Goal: Task Accomplishment & Management: Manage account settings

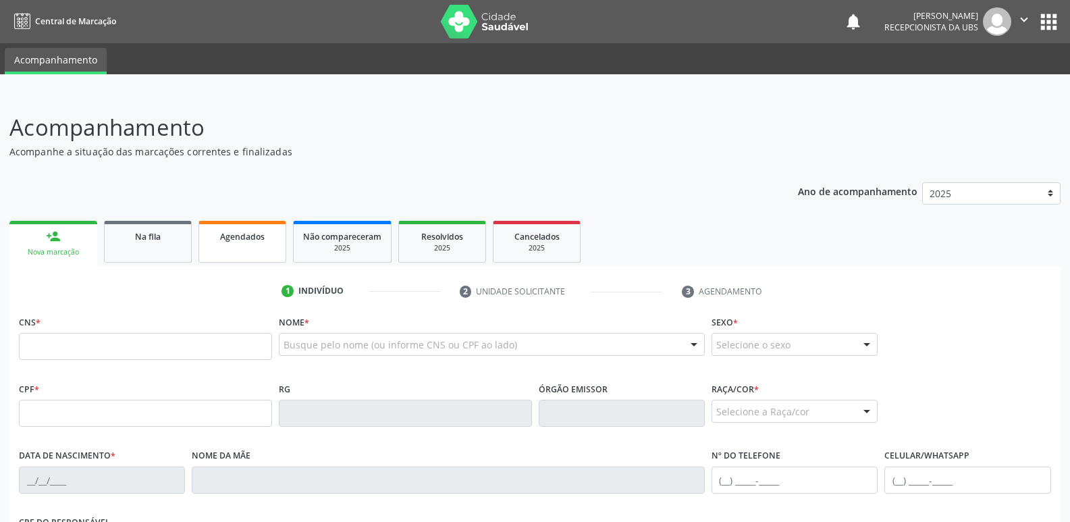
click at [261, 241] on span "Agendados" at bounding box center [242, 236] width 45 height 11
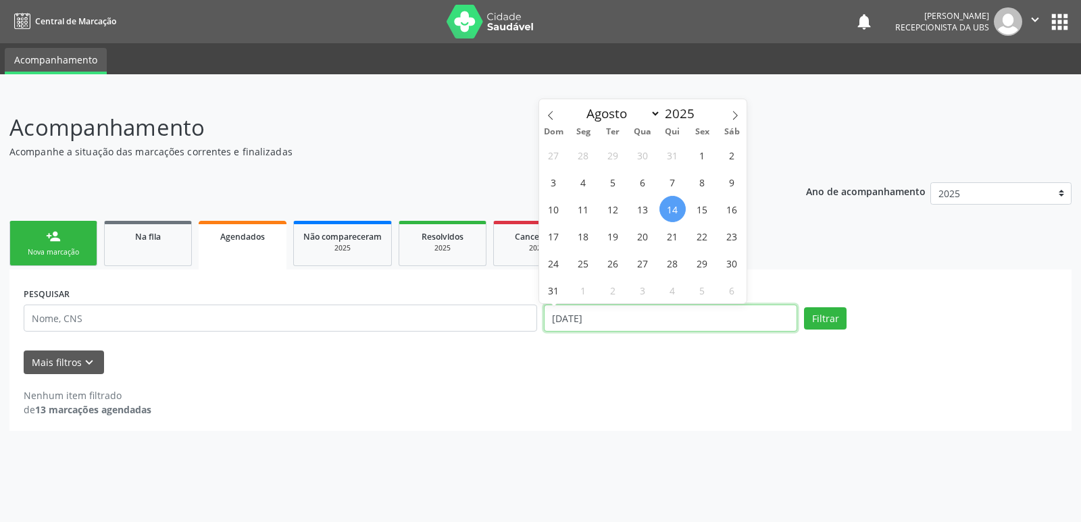
click at [717, 317] on input "[DATE]" at bounding box center [670, 318] width 253 height 27
click at [697, 161] on span "1" at bounding box center [702, 155] width 26 height 26
type input "01/08/2025"
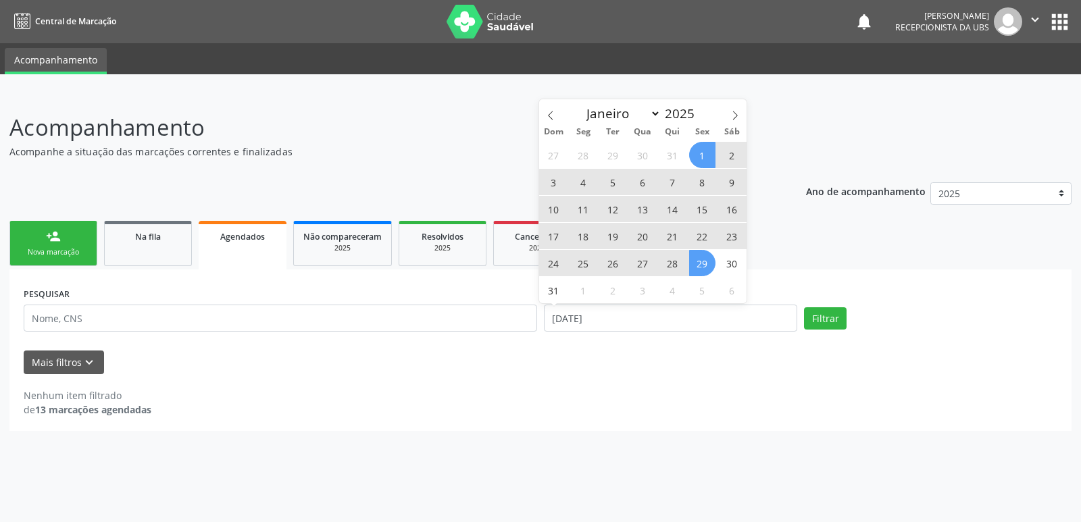
click at [703, 252] on span "29" at bounding box center [702, 263] width 26 height 26
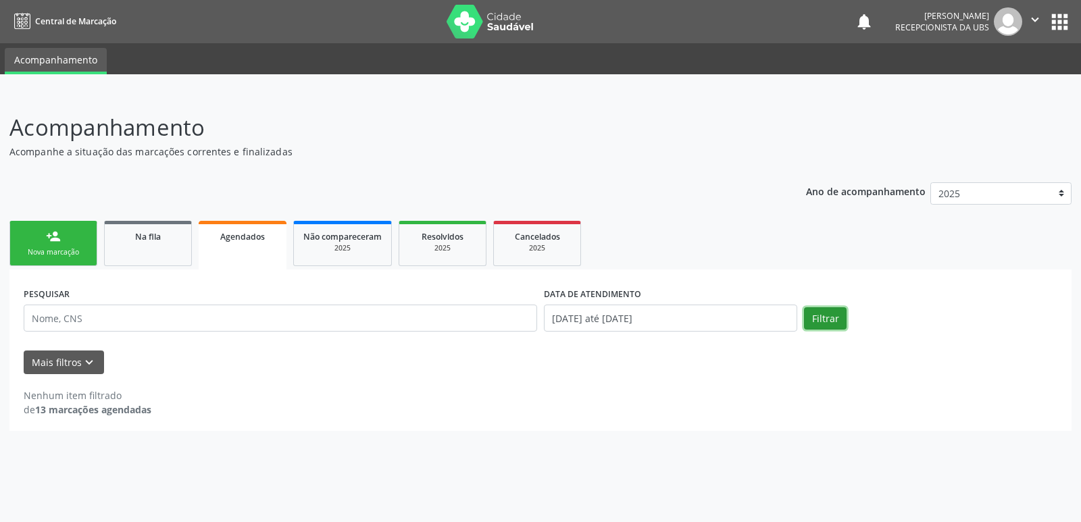
click at [835, 321] on button "Filtrar" at bounding box center [825, 318] width 43 height 23
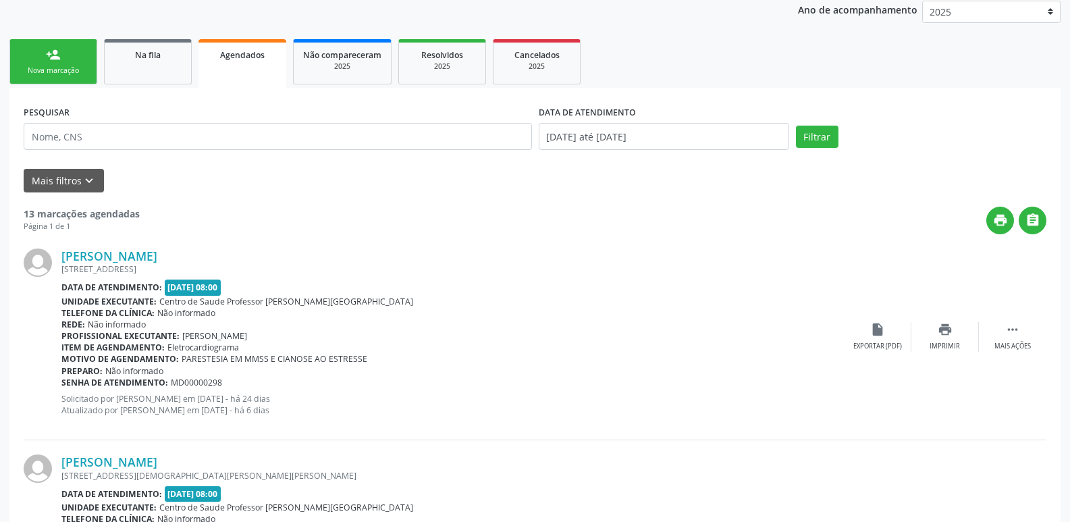
scroll to position [148, 0]
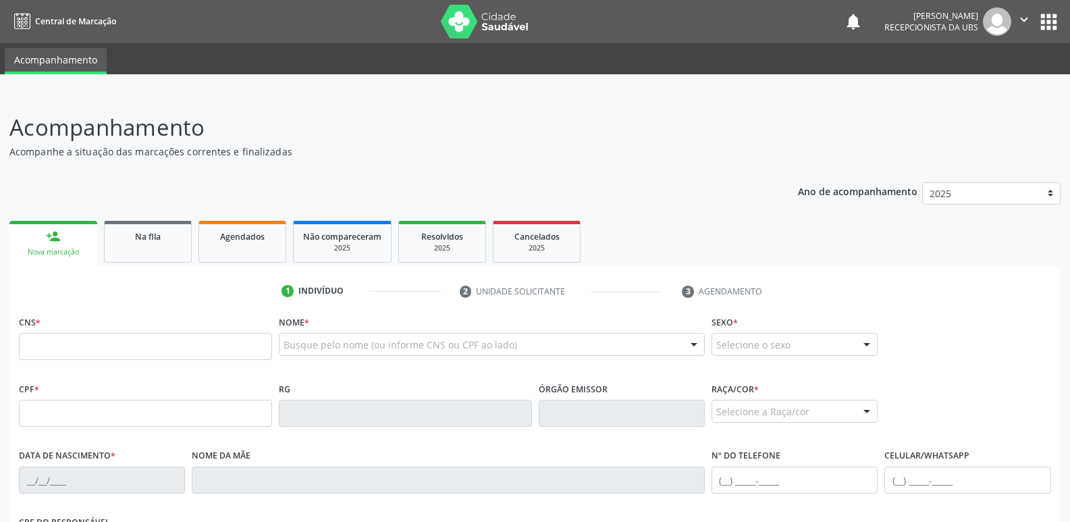
scroll to position [147, 0]
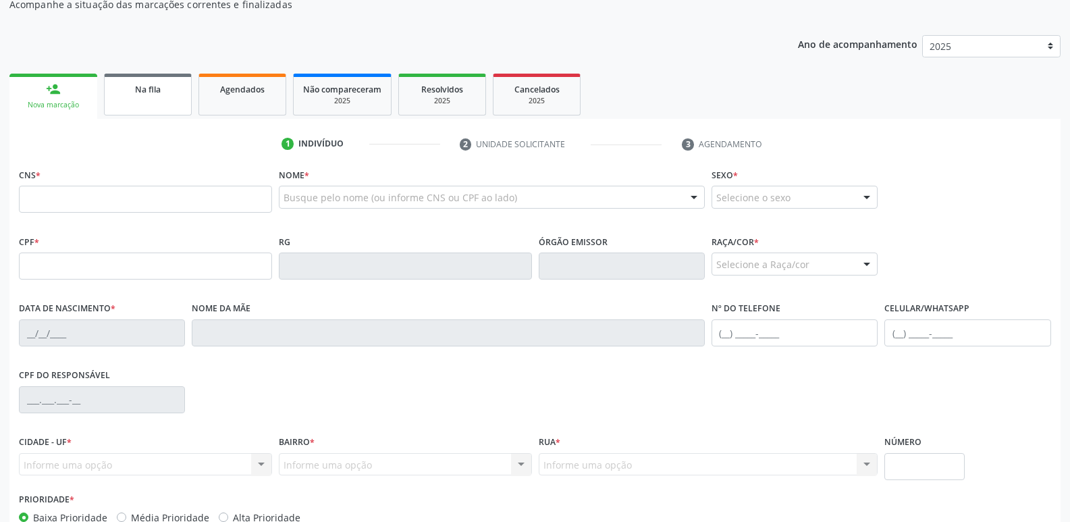
click at [163, 100] on link "Na fila" at bounding box center [148, 95] width 88 height 42
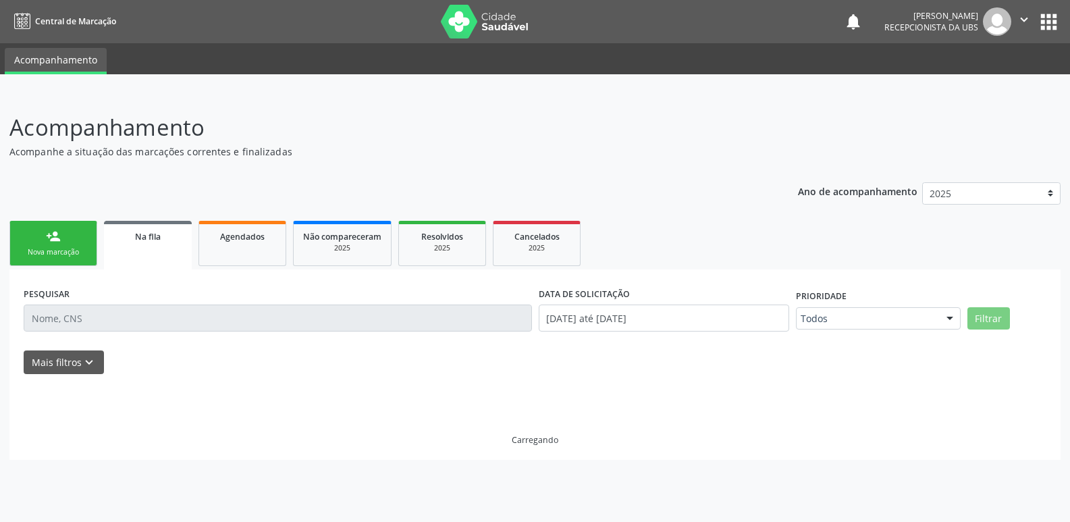
scroll to position [0, 0]
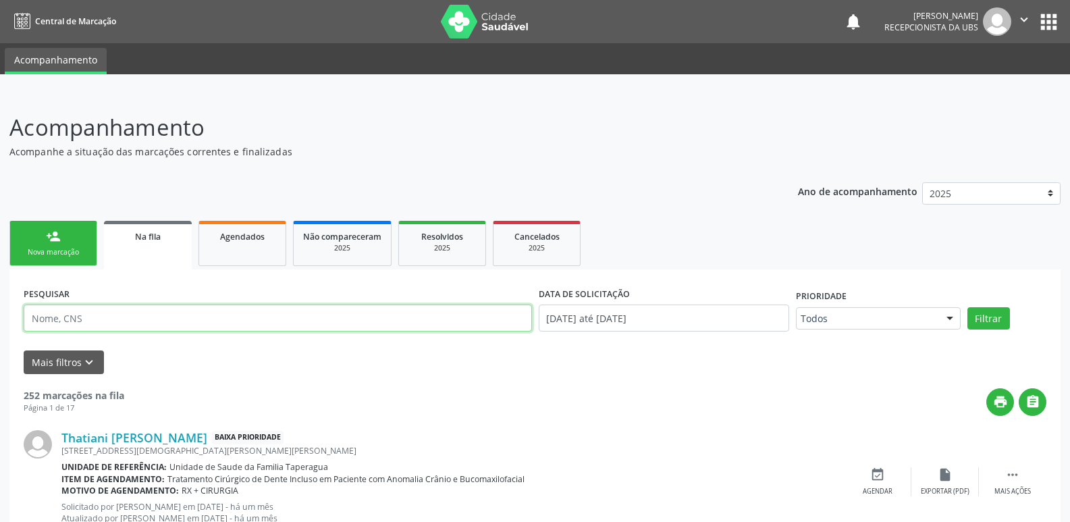
click at [193, 317] on input "text" at bounding box center [278, 318] width 509 height 27
paste input "700302903239632"
type input "700302903239632"
click at [968, 307] on button "Filtrar" at bounding box center [989, 318] width 43 height 23
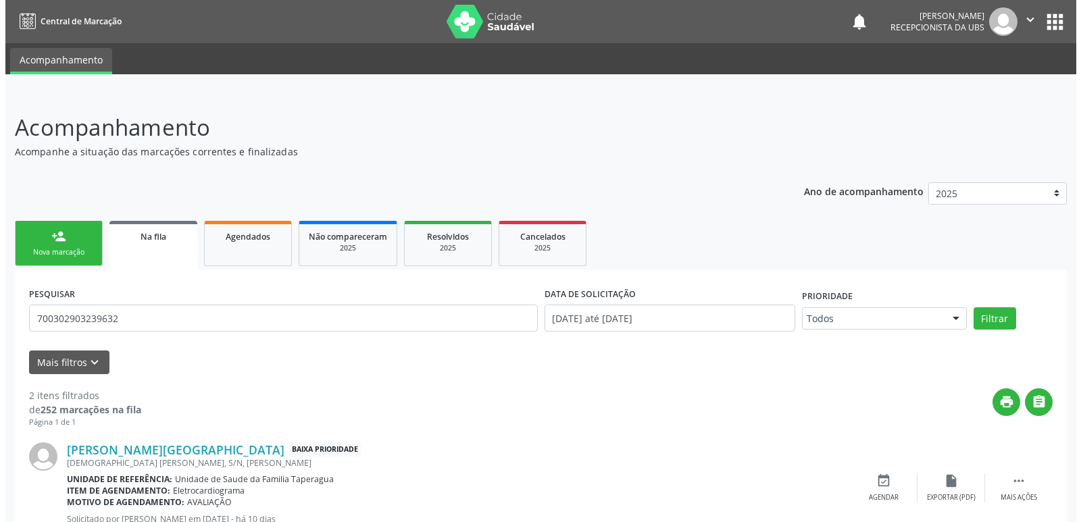
scroll to position [171, 0]
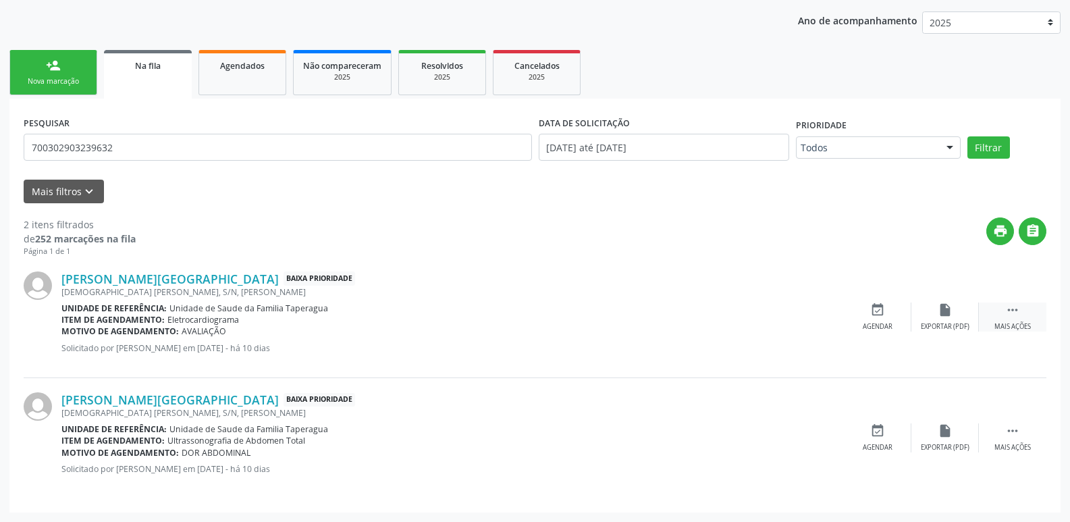
click at [1022, 330] on div "Mais ações" at bounding box center [1013, 326] width 36 height 9
click at [893, 324] on div "Cancelar" at bounding box center [878, 326] width 32 height 9
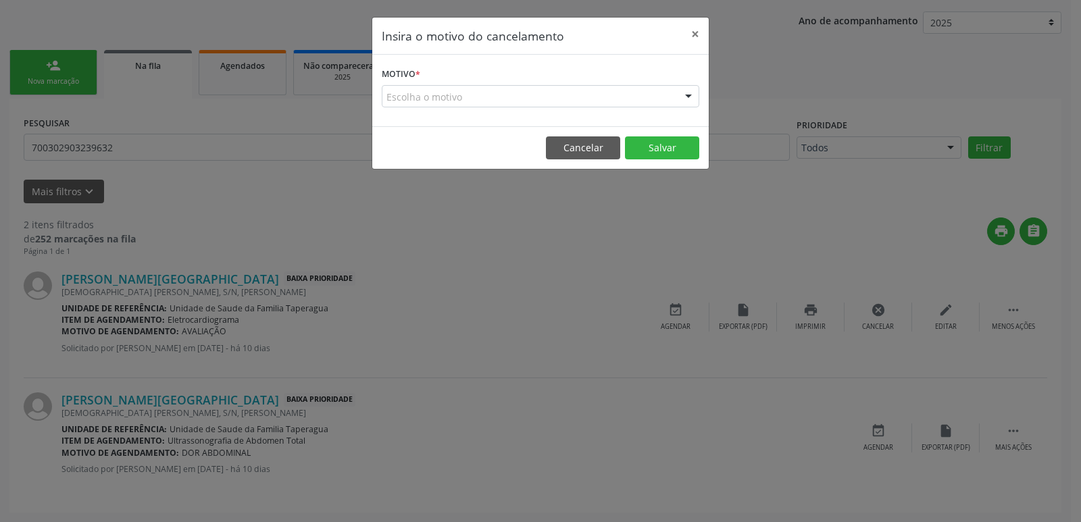
click at [560, 96] on div "Escolha o motivo" at bounding box center [540, 96] width 317 height 23
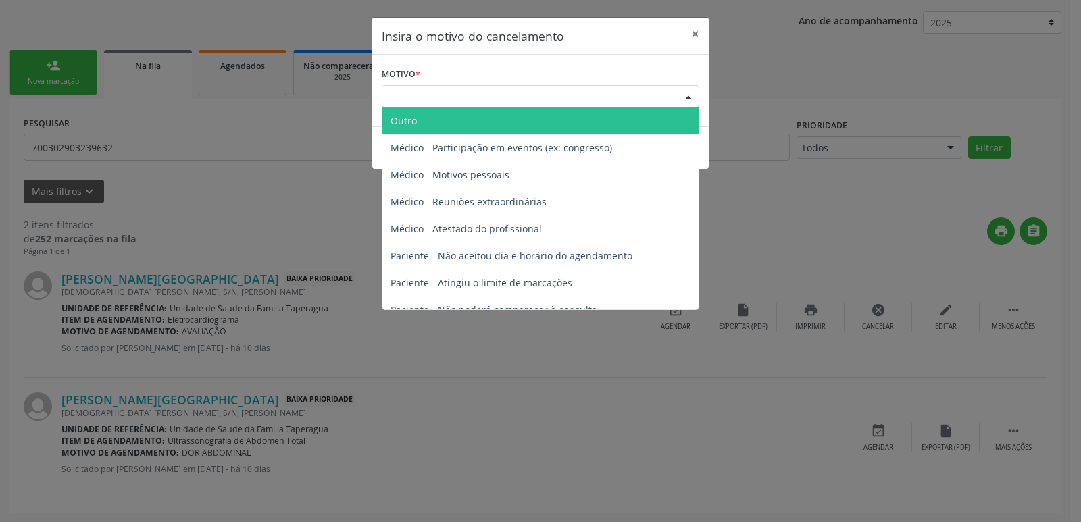
click at [544, 124] on span "Outro" at bounding box center [540, 120] width 316 height 27
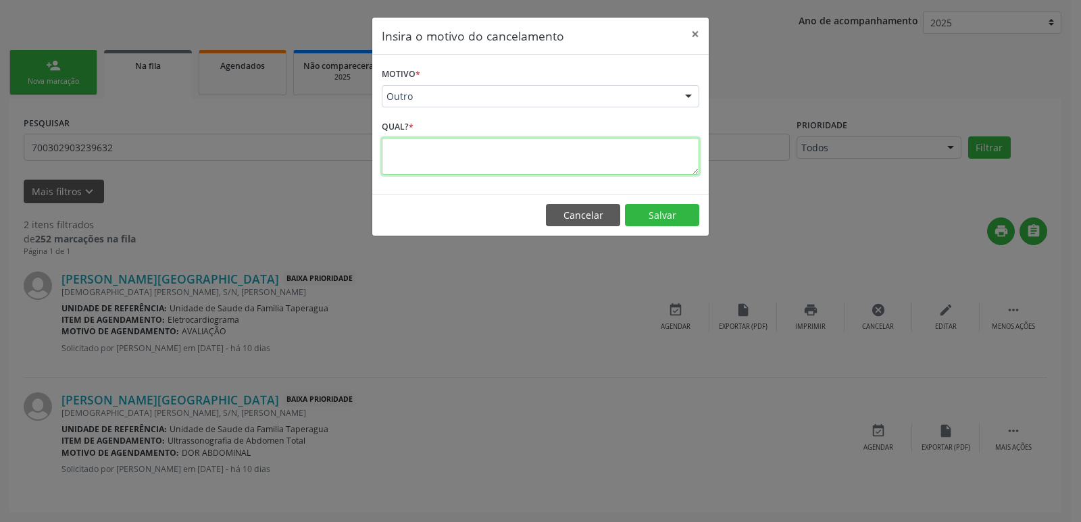
click at [527, 168] on textarea at bounding box center [540, 156] width 317 height 37
type textarea "p"
drag, startPoint x: 538, startPoint y: 164, endPoint x: 350, endPoint y: 156, distance: 188.6
click at [350, 156] on div "Insira o motivo do cancelamento × Motivo * Outro Outro Médico - Participação em…" at bounding box center [540, 261] width 1081 height 522
type textarea "PACIENTE JÁ REALIZOU EXAME"
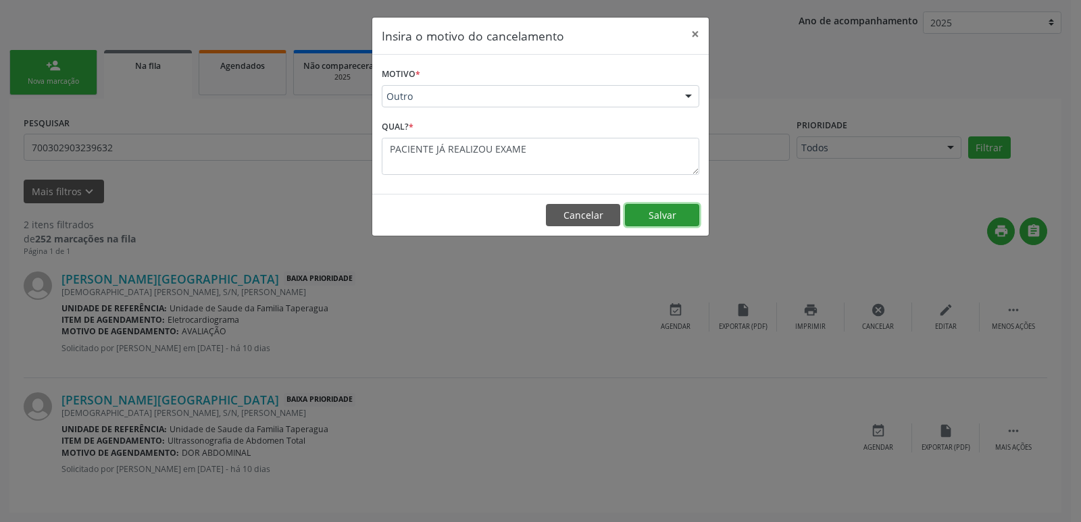
click at [680, 216] on button "Salvar" at bounding box center [662, 215] width 74 height 23
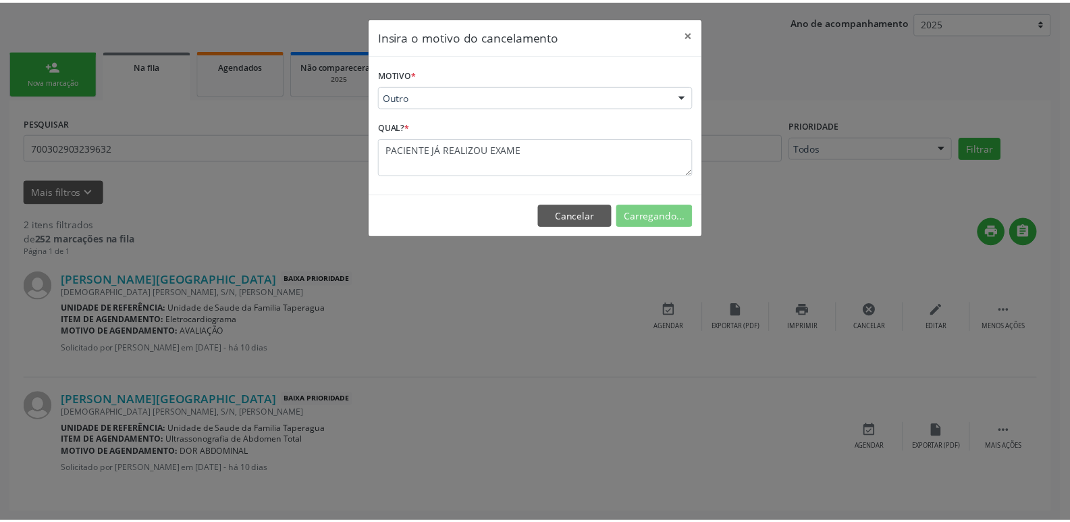
scroll to position [0, 0]
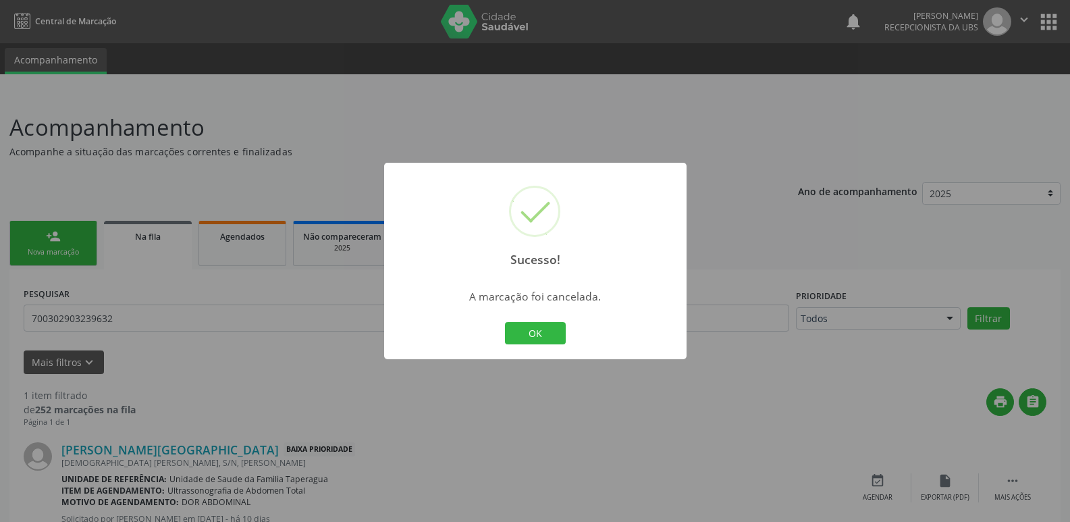
click at [808, 272] on div "Sucesso! × A marcação foi cancelada. OK Cancel" at bounding box center [535, 261] width 1070 height 522
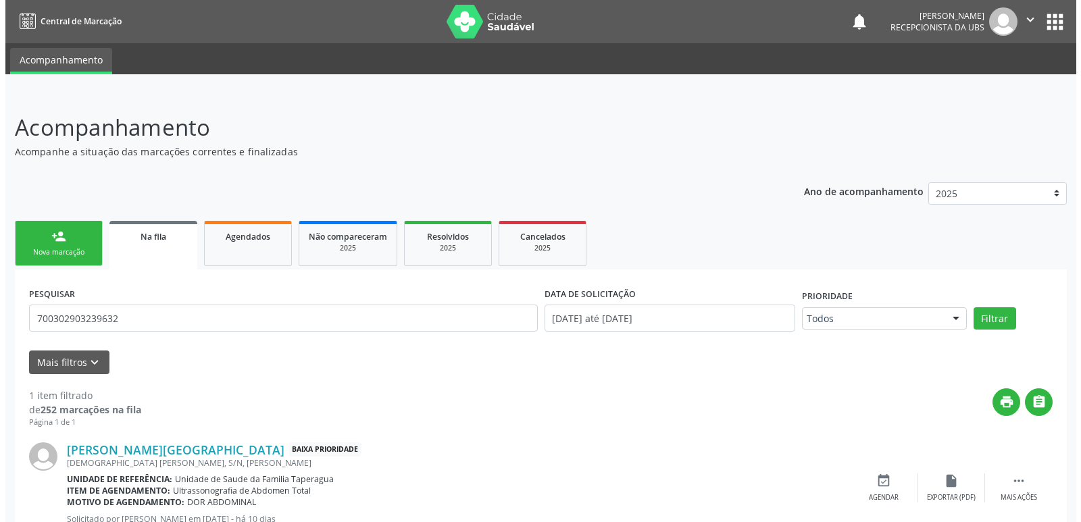
scroll to position [50, 0]
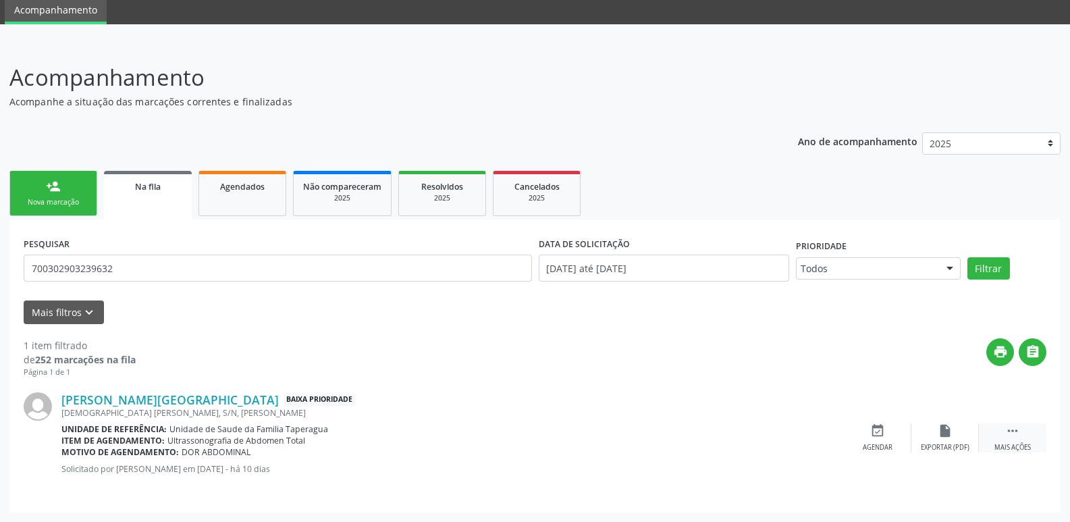
click at [1025, 429] on div " Mais ações" at bounding box center [1013, 437] width 68 height 29
click at [891, 446] on div "Cancelar" at bounding box center [878, 447] width 32 height 9
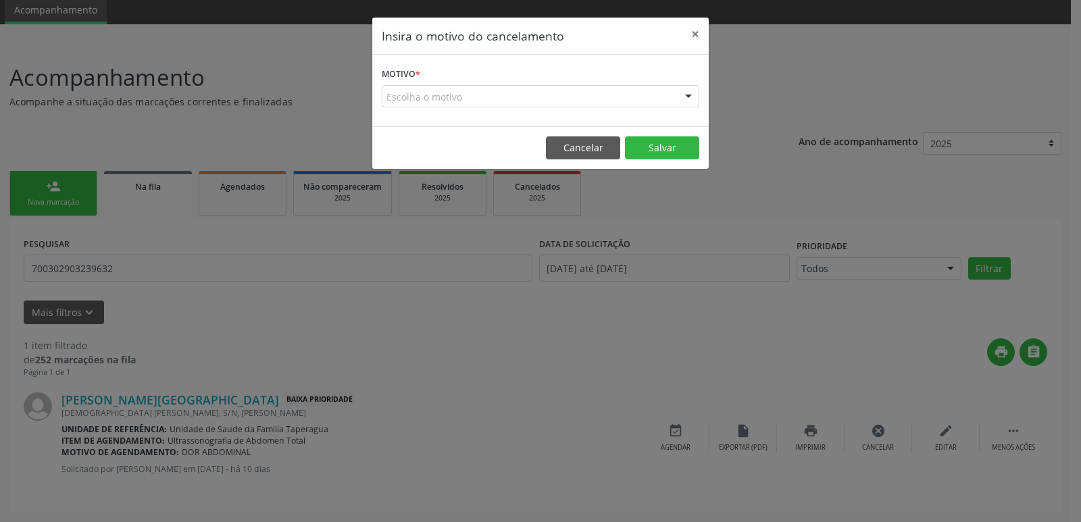
click at [477, 99] on div "Escolha o motivo" at bounding box center [540, 96] width 317 height 23
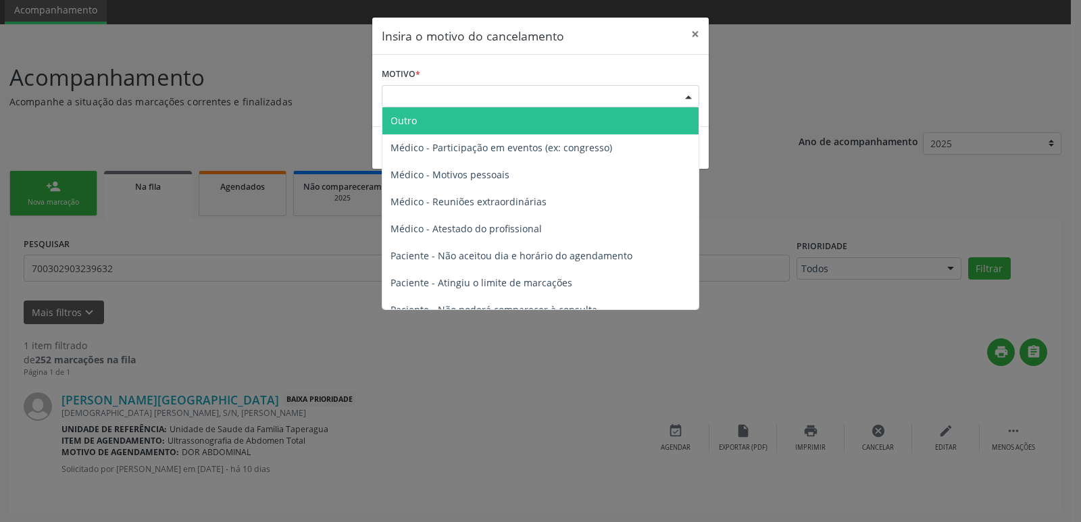
click at [475, 118] on span "Outro" at bounding box center [540, 120] width 316 height 27
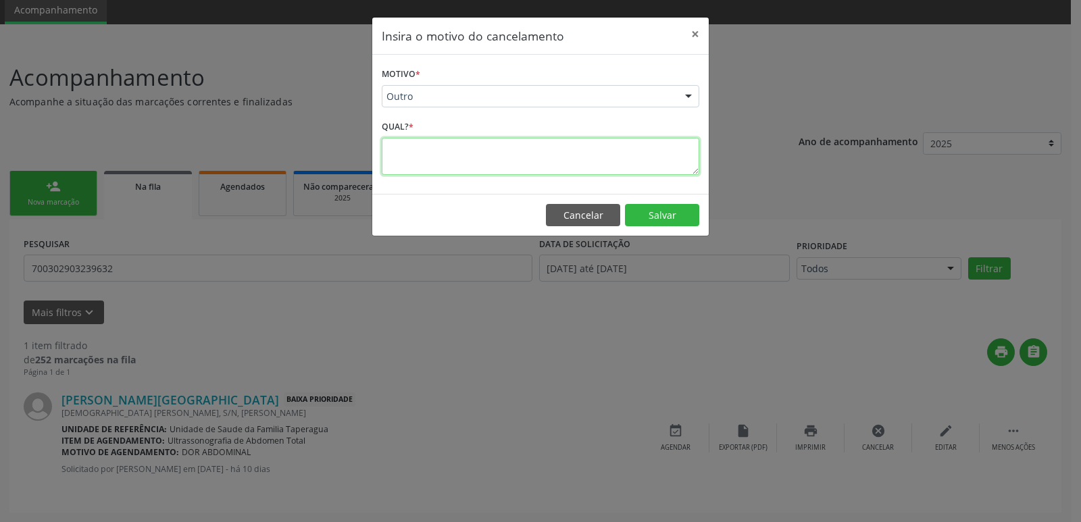
click at [477, 157] on textarea at bounding box center [540, 156] width 317 height 37
click at [477, 157] on textarea "P" at bounding box center [540, 156] width 317 height 37
type textarea "PACIENTE JÁ REALIZOU USG DE ABD TOTAL"
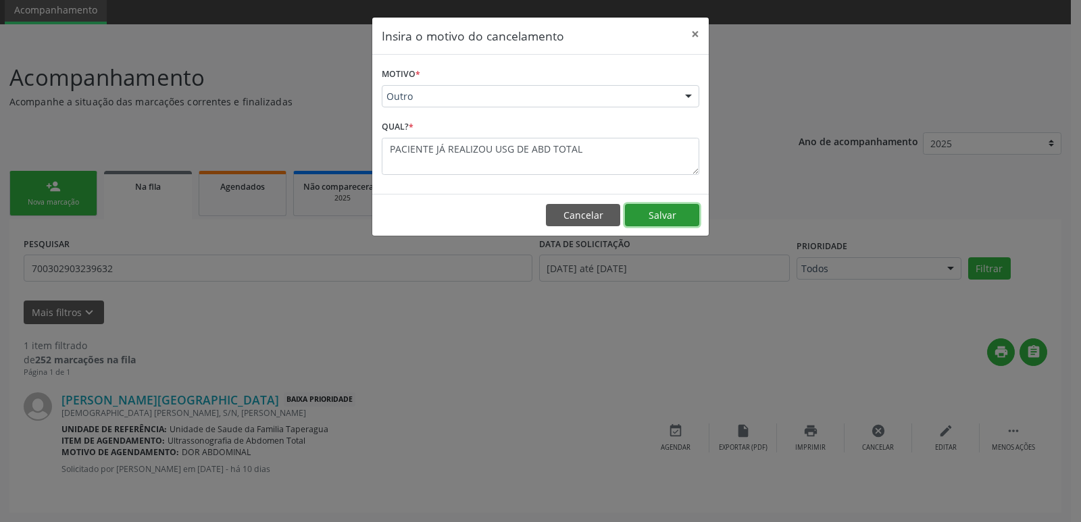
click at [662, 211] on button "Salvar" at bounding box center [662, 215] width 74 height 23
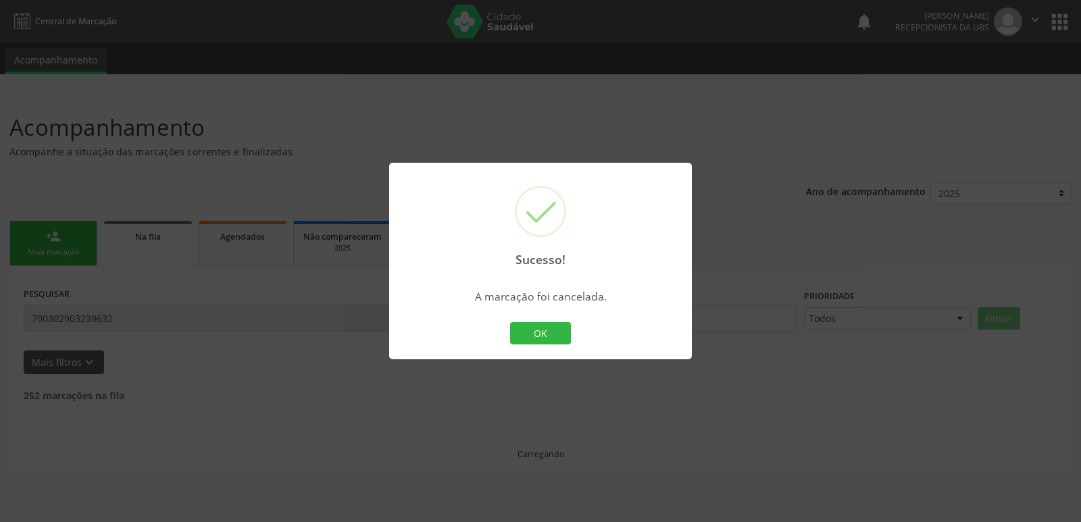
scroll to position [0, 0]
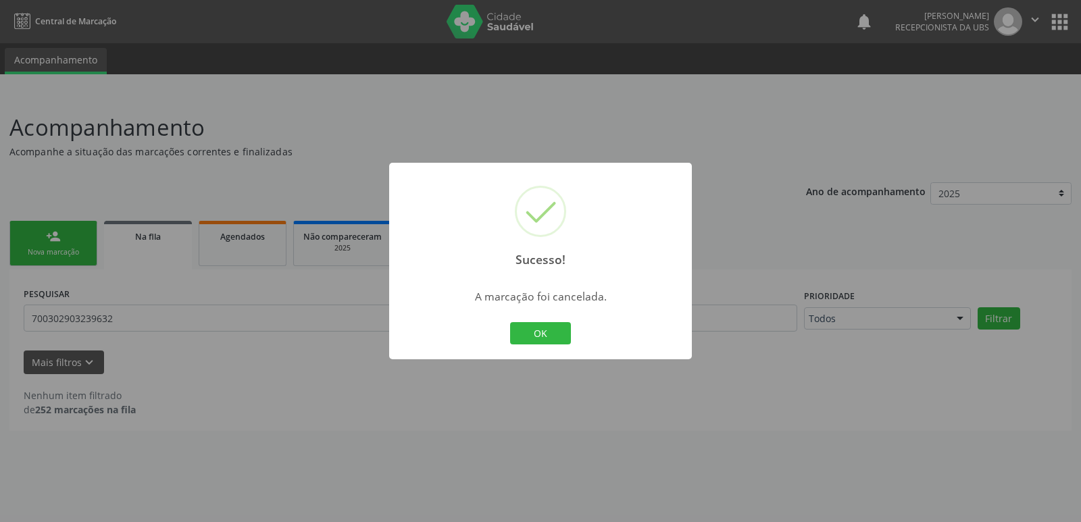
click at [908, 273] on div "Sucesso! × A marcação foi cancelada. OK Cancel" at bounding box center [540, 261] width 1081 height 522
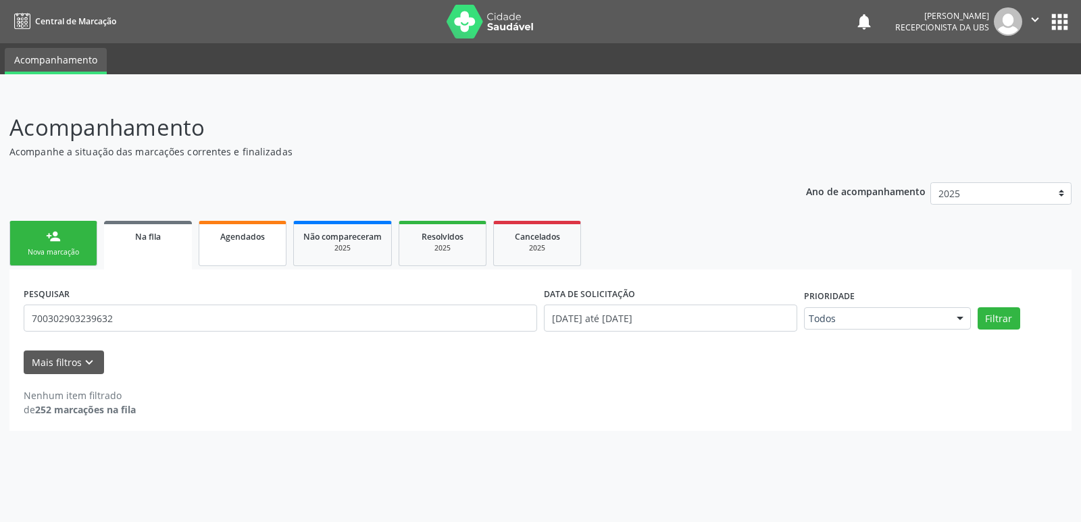
drag, startPoint x: 253, startPoint y: 207, endPoint x: 253, endPoint y: 235, distance: 27.7
click at [253, 221] on div "Ano de acompanhamento 2025 person_add Nova marcação Na fila Agendados Não compa…" at bounding box center [540, 302] width 1062 height 258
click at [255, 329] on input "700302903239632" at bounding box center [280, 318] width 513 height 27
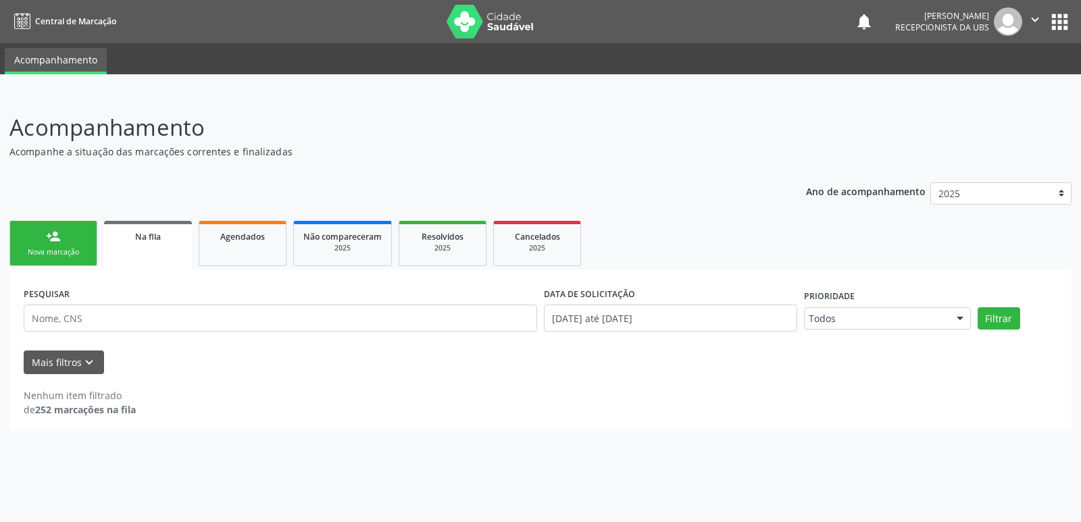
click at [240, 269] on div "PESQUISAR DATA DE SOLICITAÇÃO 01/01/2025 até 14/08/2025 Prioridade Todos Todos …" at bounding box center [540, 349] width 1062 height 161
click at [241, 259] on link "Agendados" at bounding box center [243, 243] width 88 height 45
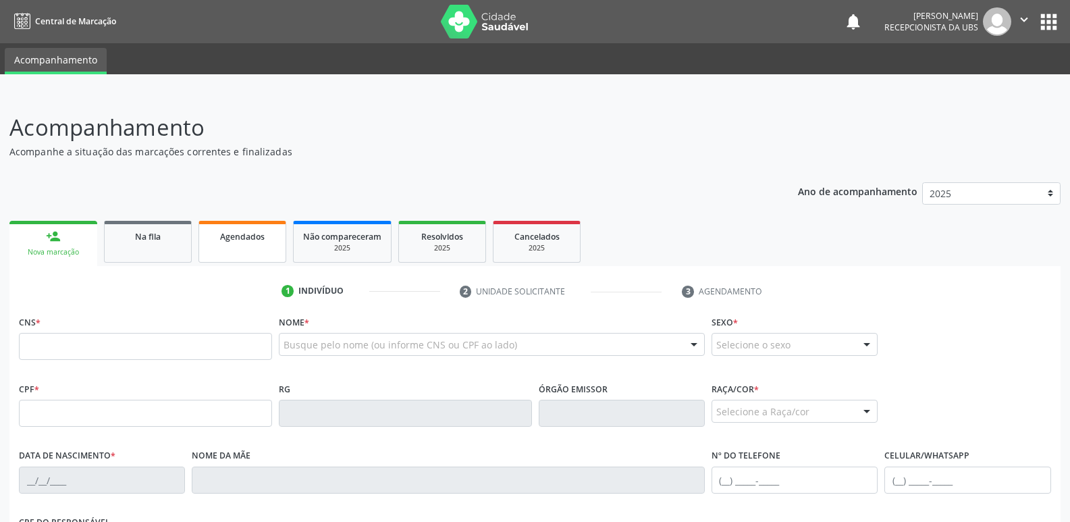
click at [268, 246] on link "Agendados" at bounding box center [243, 242] width 88 height 42
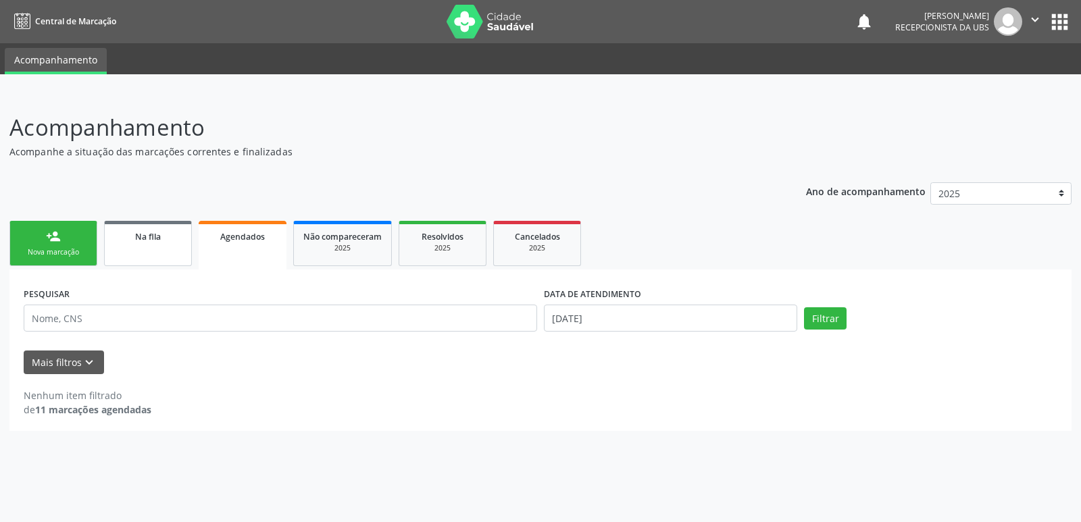
click at [147, 238] on span "Na fila" at bounding box center [148, 236] width 26 height 11
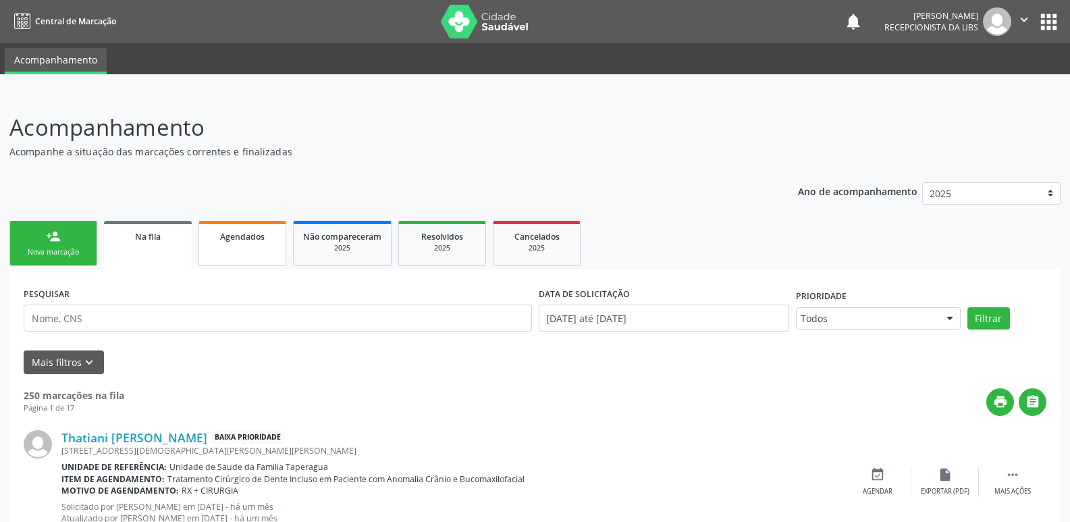
click at [222, 239] on span "Agendados" at bounding box center [242, 236] width 45 height 11
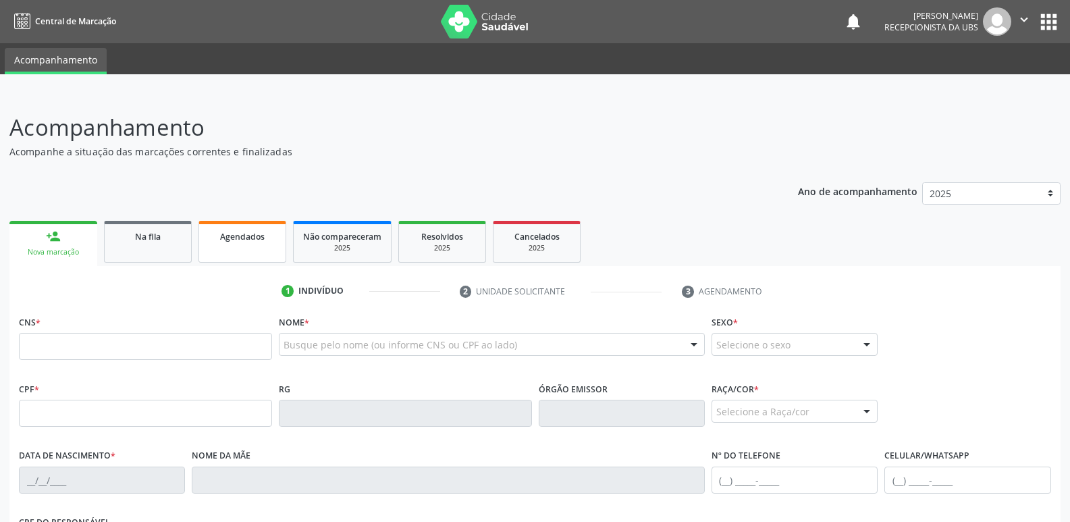
click at [231, 251] on link "Agendados" at bounding box center [243, 242] width 88 height 42
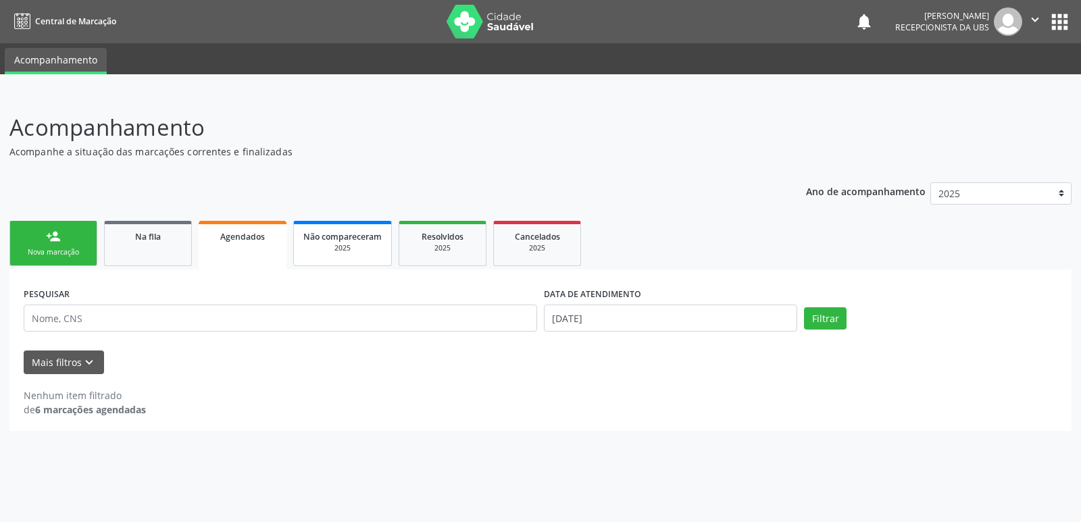
click at [345, 236] on span "Não compareceram" at bounding box center [342, 236] width 78 height 11
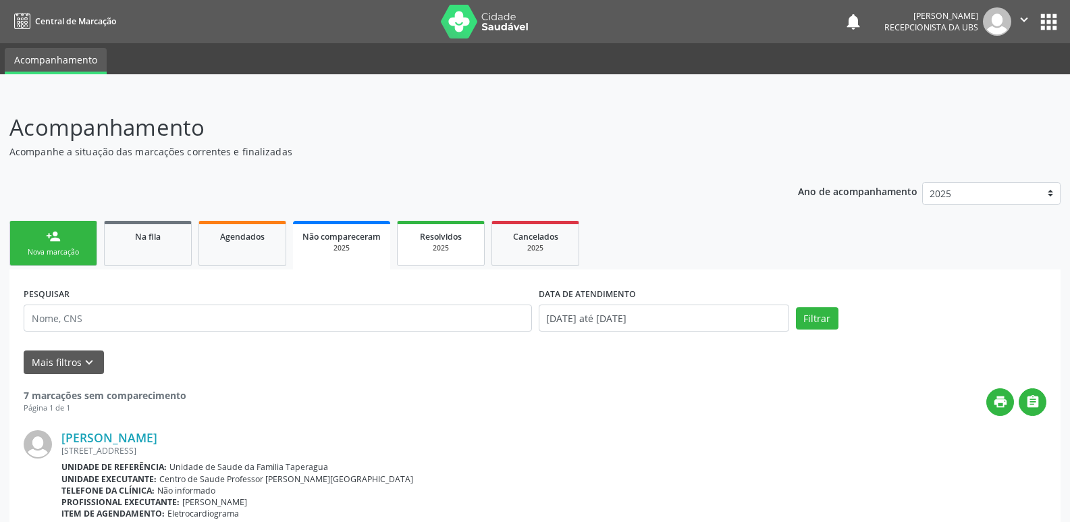
click at [438, 251] on div "2025" at bounding box center [441, 248] width 68 height 10
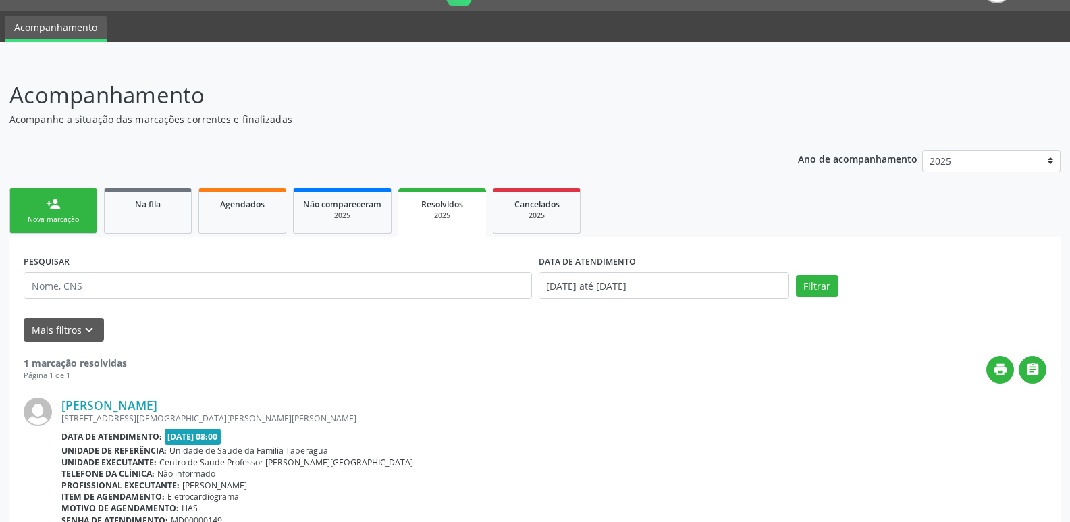
scroll to position [111, 0]
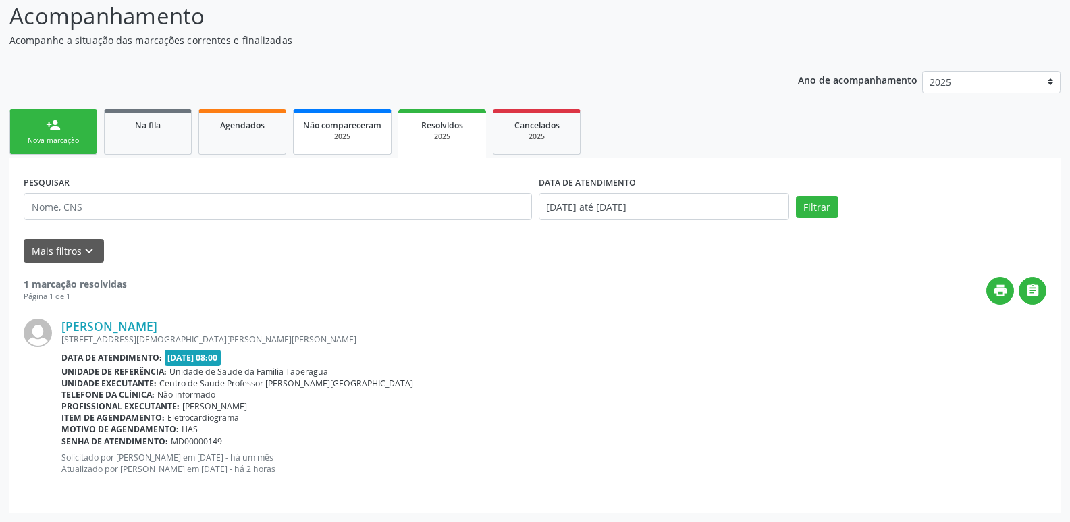
click at [348, 116] on link "Não compareceram 2025" at bounding box center [342, 131] width 99 height 45
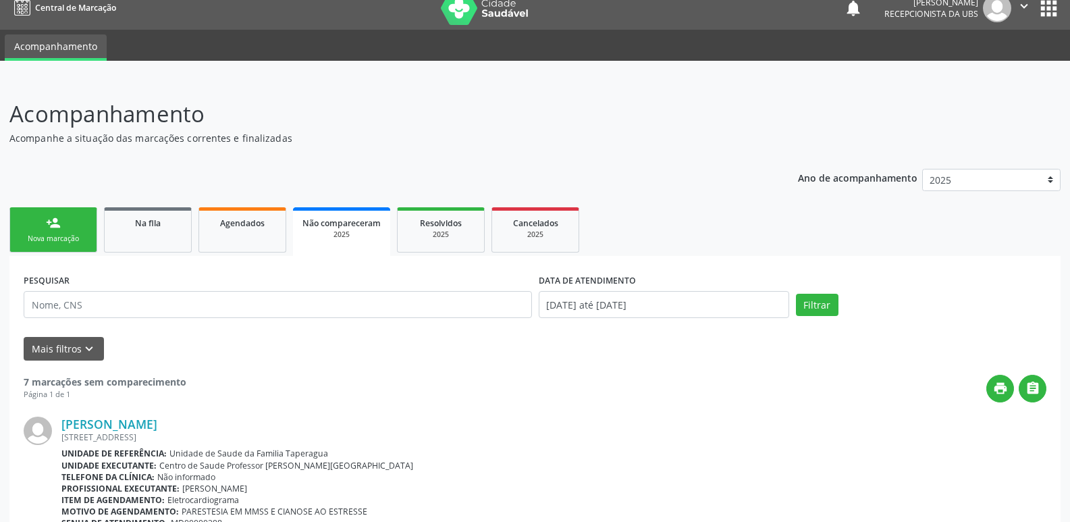
scroll to position [0, 0]
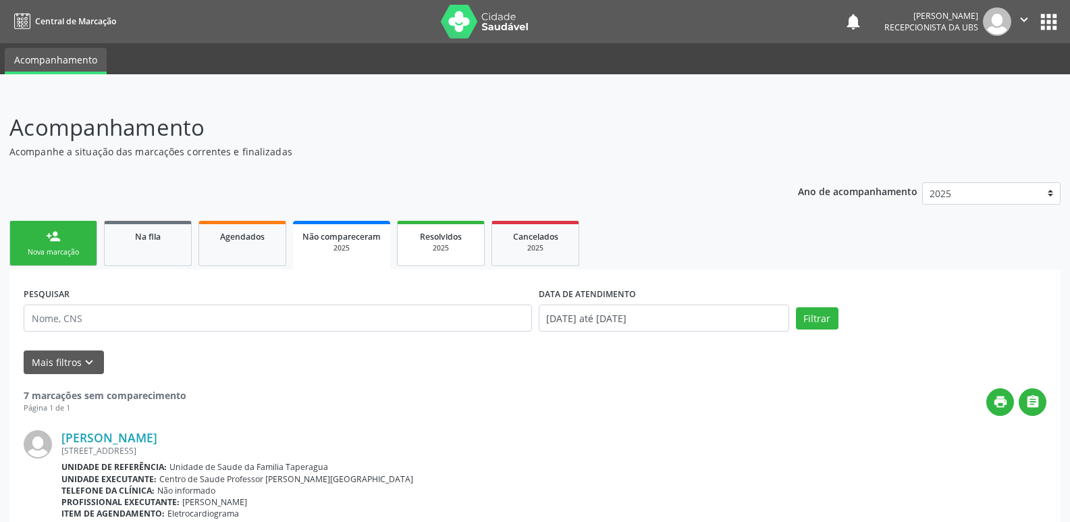
click at [438, 244] on div "2025" at bounding box center [441, 248] width 68 height 10
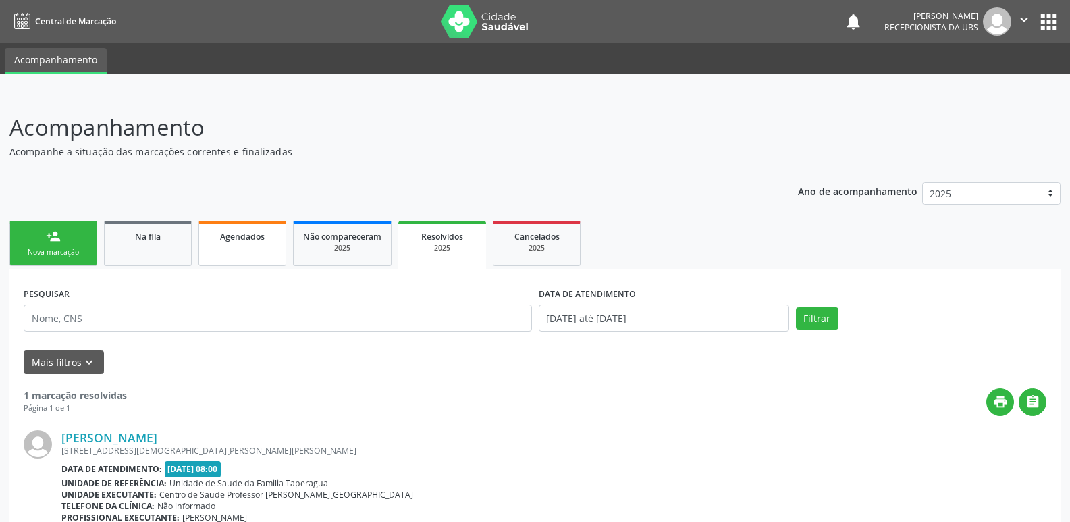
click at [247, 240] on span "Agendados" at bounding box center [242, 236] width 45 height 11
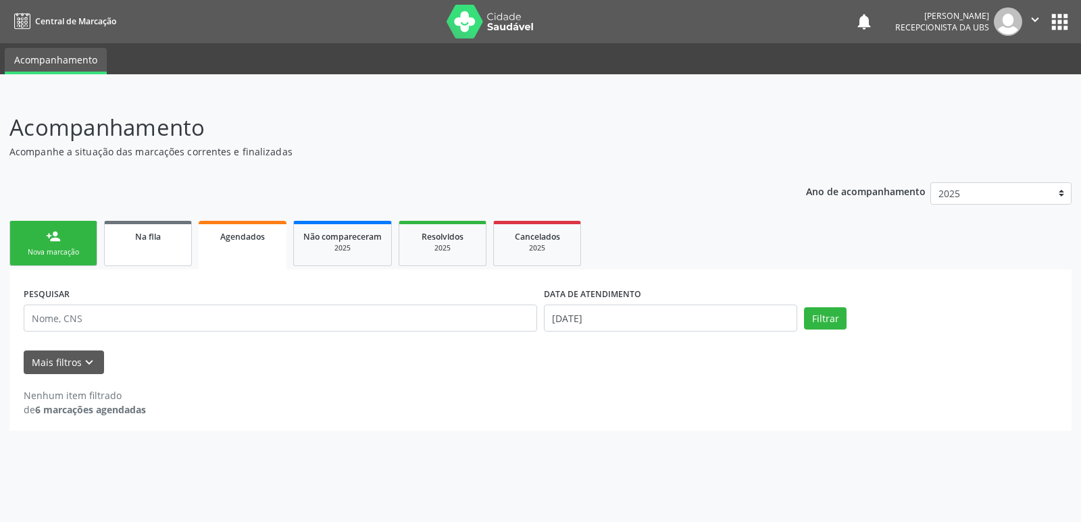
click at [160, 237] on span "Na fila" at bounding box center [148, 236] width 26 height 11
